Goal: Task Accomplishment & Management: Use online tool/utility

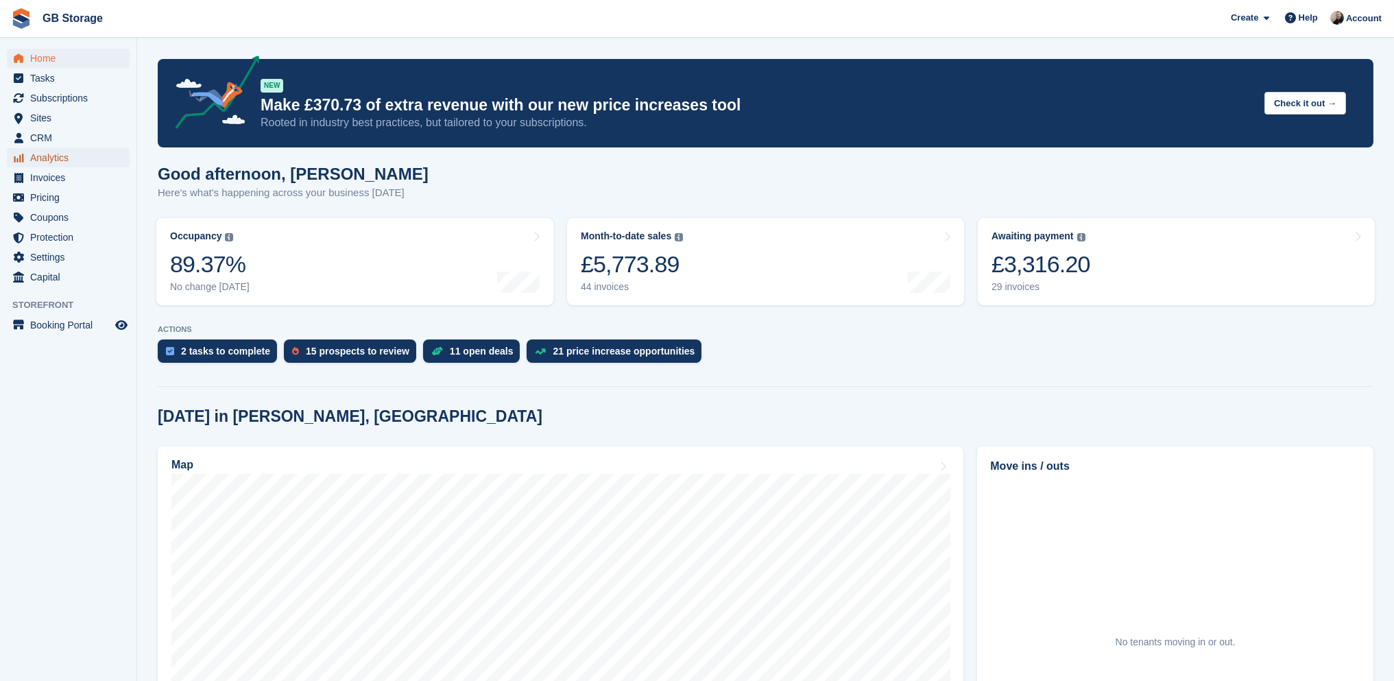
drag, startPoint x: 0, startPoint y: 0, endPoint x: 60, endPoint y: 154, distance: 165.1
click at [60, 154] on span "Analytics" at bounding box center [71, 157] width 82 height 19
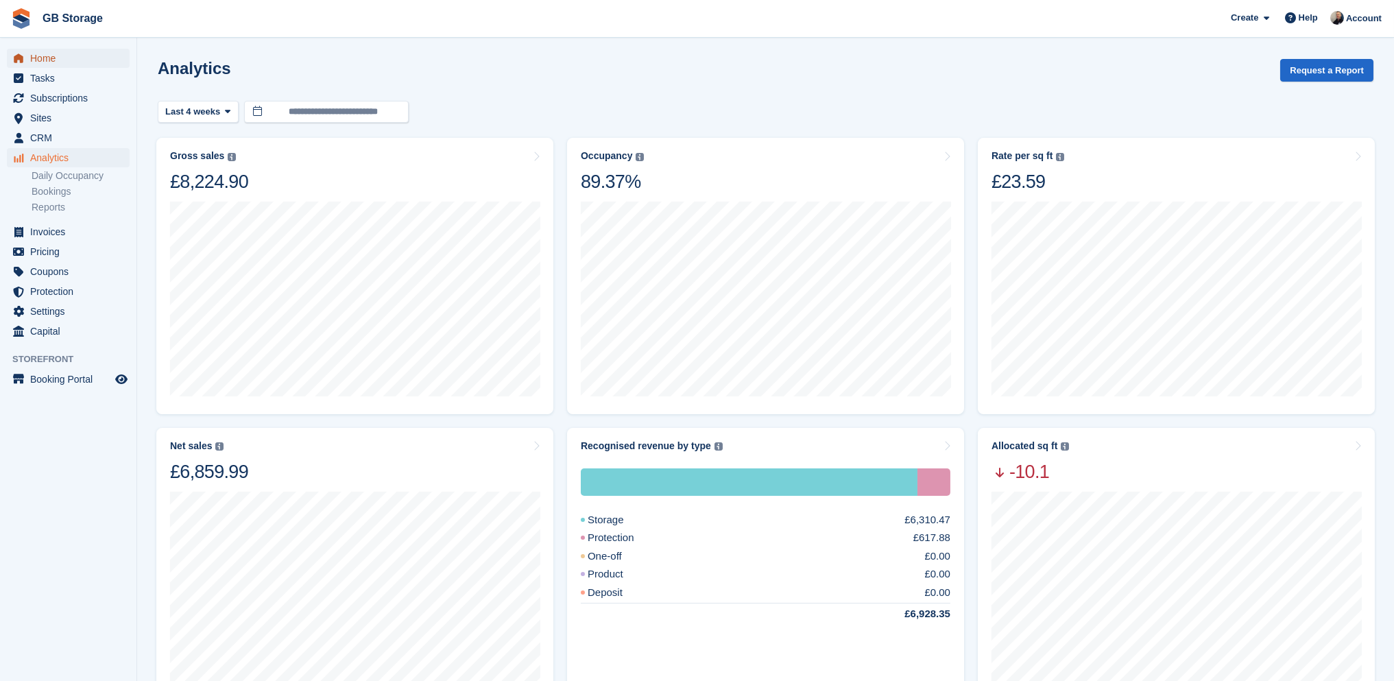
click at [49, 60] on span "Home" at bounding box center [71, 58] width 82 height 19
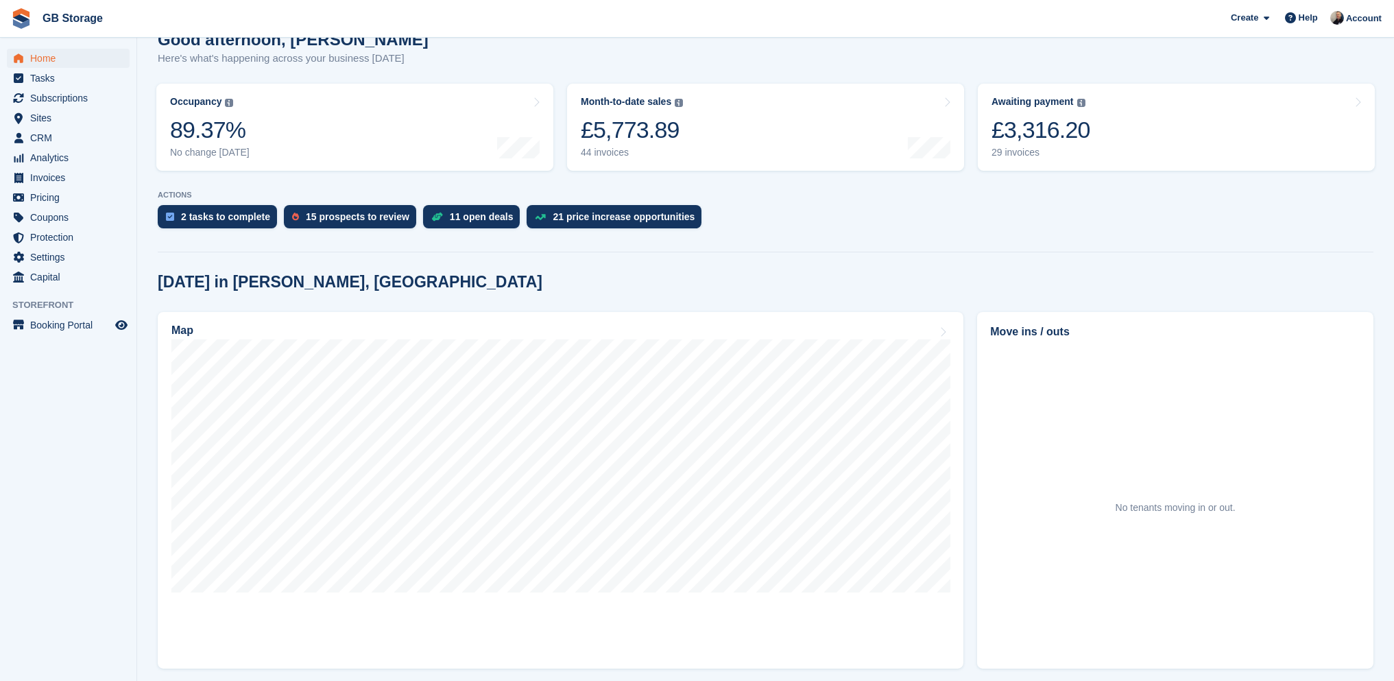
scroll to position [206, 0]
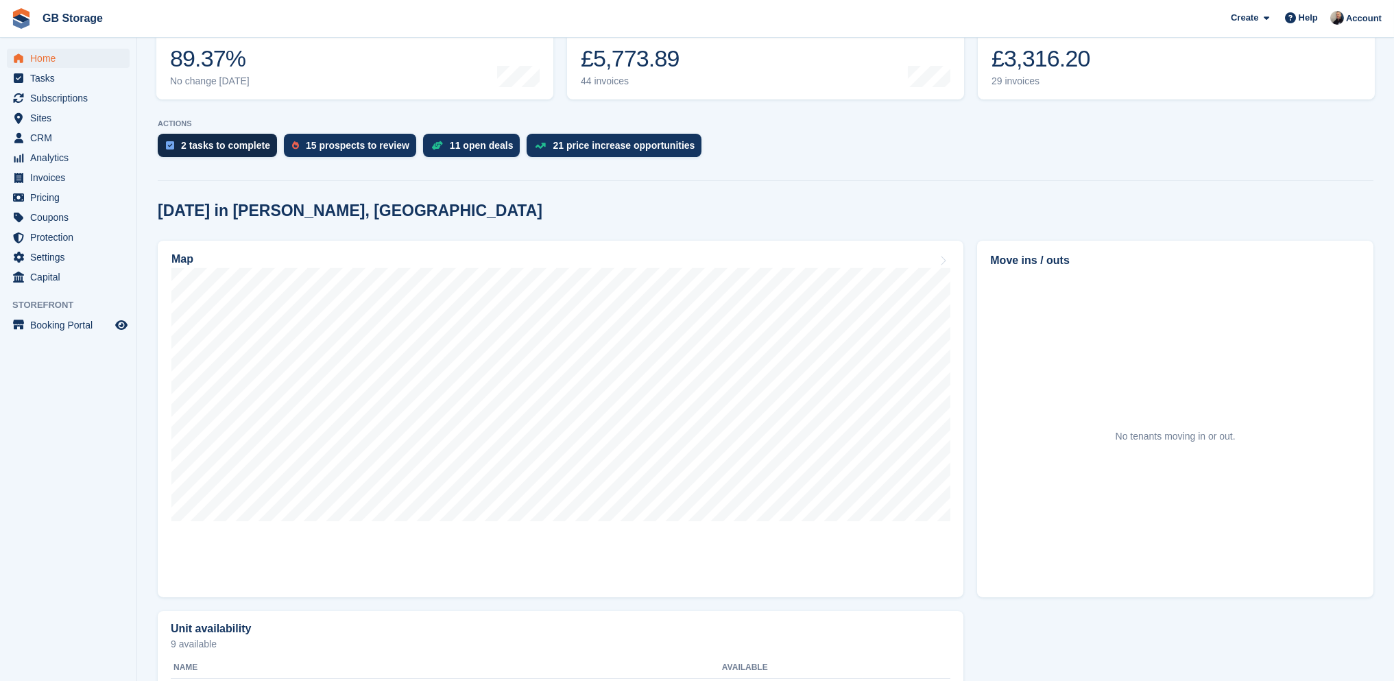
click at [226, 146] on div "2 tasks to complete" at bounding box center [225, 145] width 89 height 11
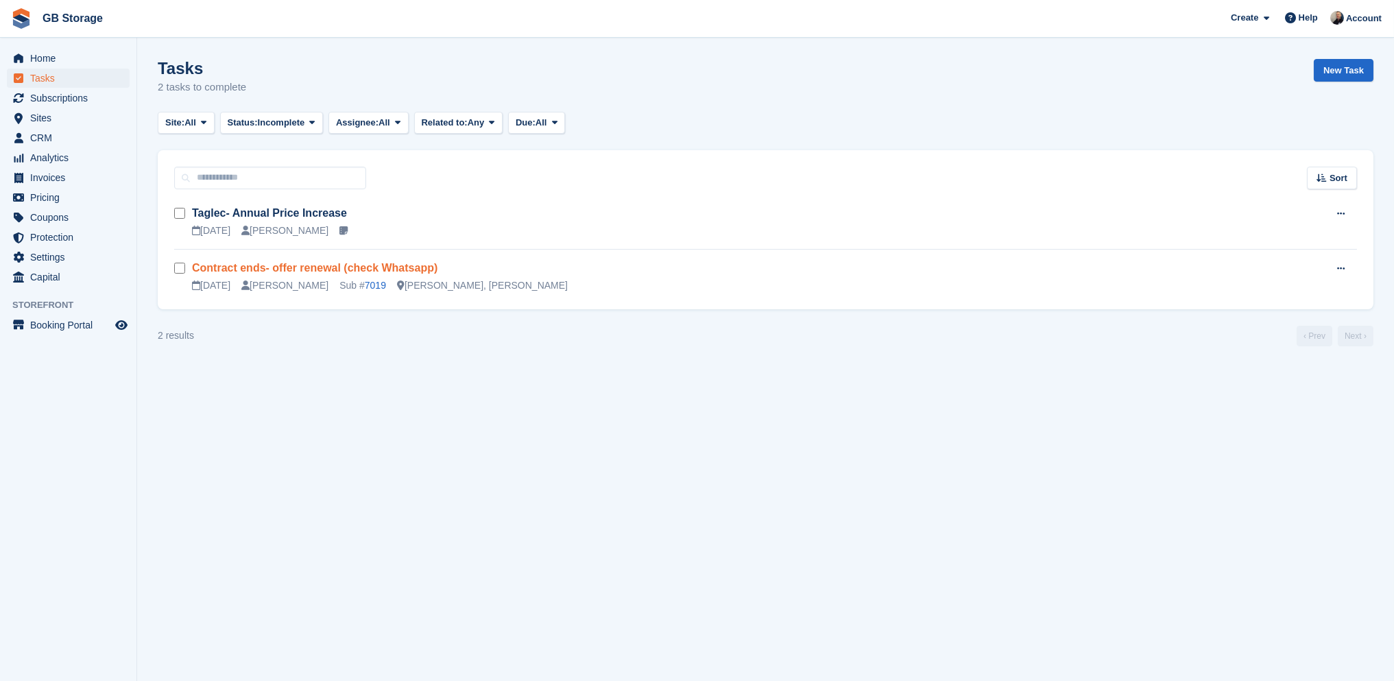
click at [263, 268] on link "Contract ends- offer renewal (check Whatsapp)" at bounding box center [315, 268] width 246 height 12
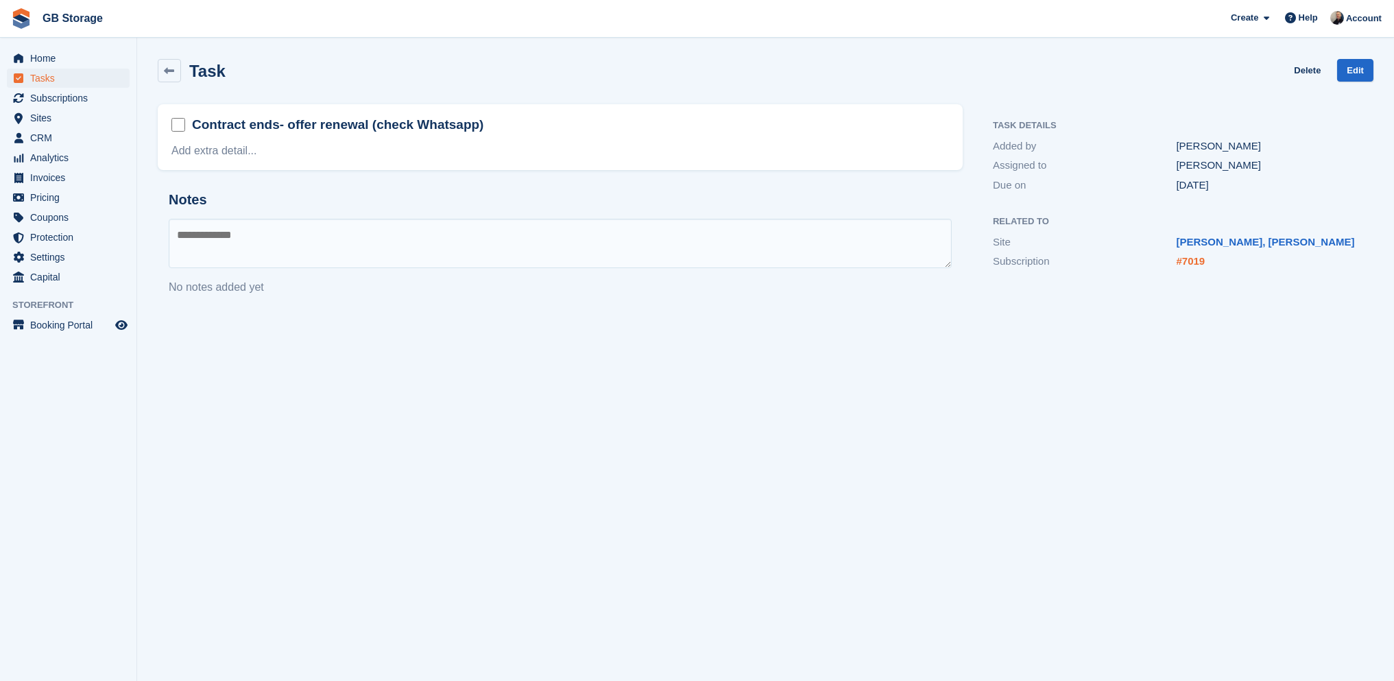
click at [1195, 261] on link "#7019" at bounding box center [1191, 261] width 29 height 12
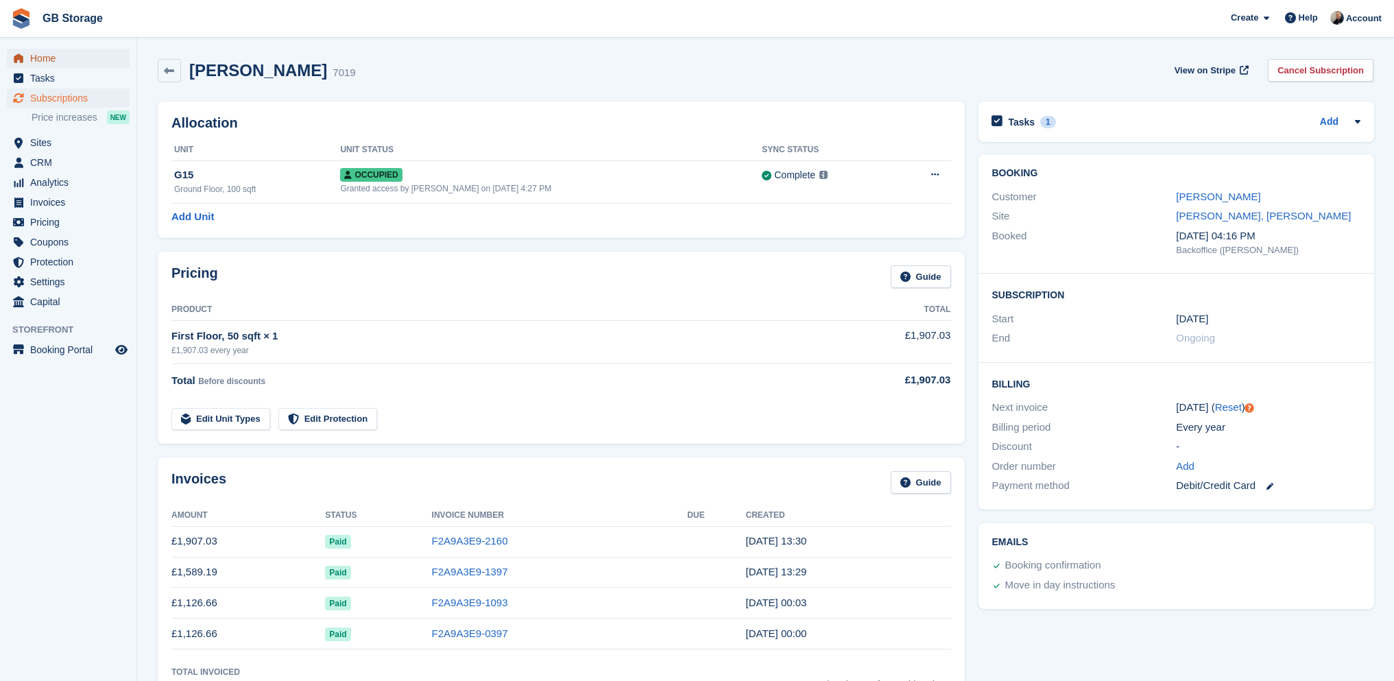
click at [49, 63] on span "Home" at bounding box center [71, 58] width 82 height 19
